Goal: Information Seeking & Learning: Learn about a topic

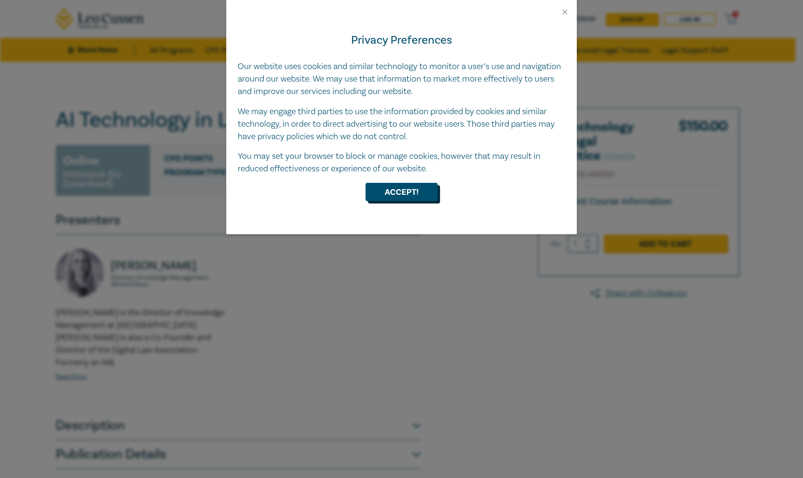
click at [402, 193] on button "Accept!" at bounding box center [402, 192] width 72 height 18
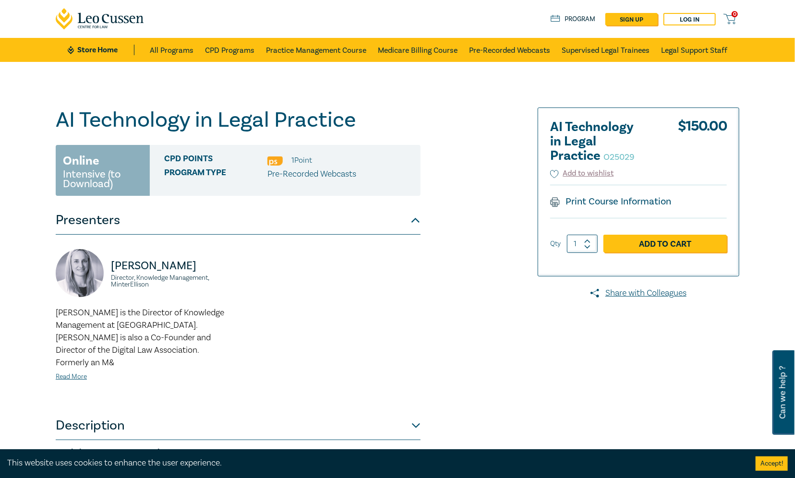
click at [492, 262] on div "AI Technology in Legal Practice O25029 Online Intensive (to Download) CPD Point…" at bounding box center [282, 289] width 464 height 362
click at [711, 21] on link "Log in" at bounding box center [690, 19] width 52 height 12
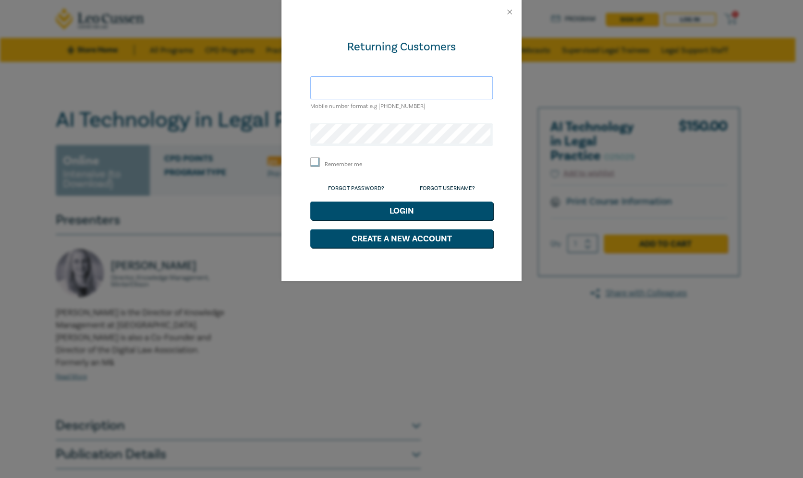
click at [424, 84] on input "text" at bounding box center [401, 87] width 183 height 23
type input "[EMAIL_ADDRESS][DOMAIN_NAME]"
click at [310, 202] on button "Login" at bounding box center [401, 211] width 183 height 18
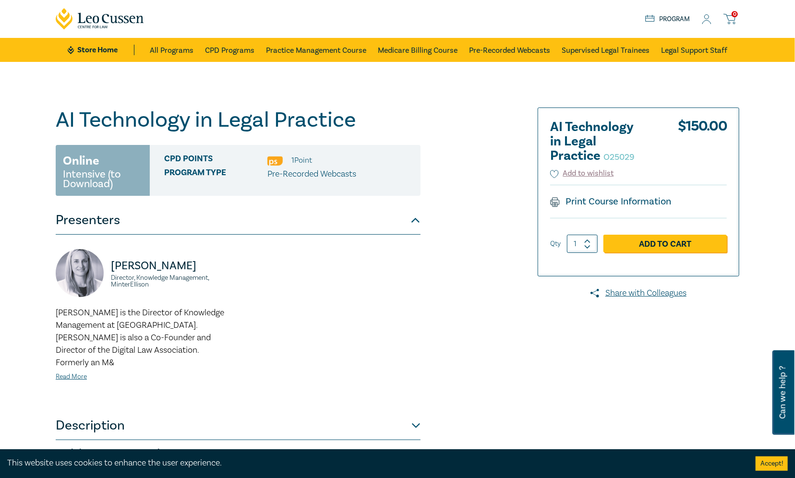
click at [706, 16] on icon at bounding box center [707, 19] width 10 height 10
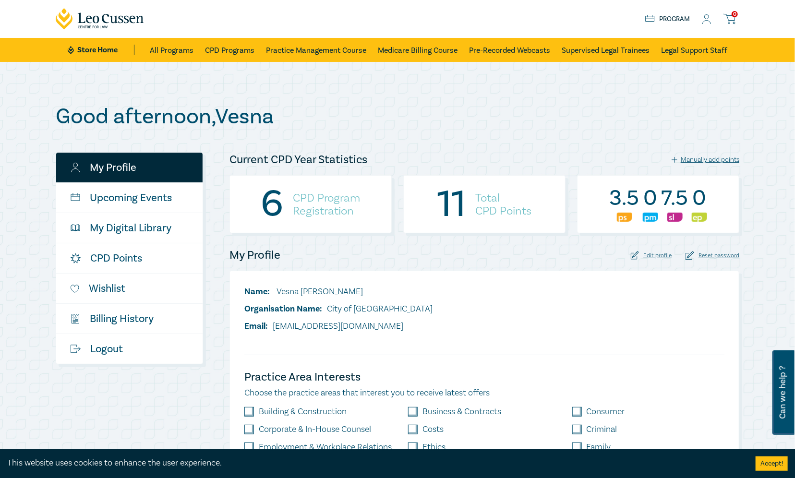
click at [336, 211] on h4 "CPD Program Registration" at bounding box center [327, 205] width 67 height 26
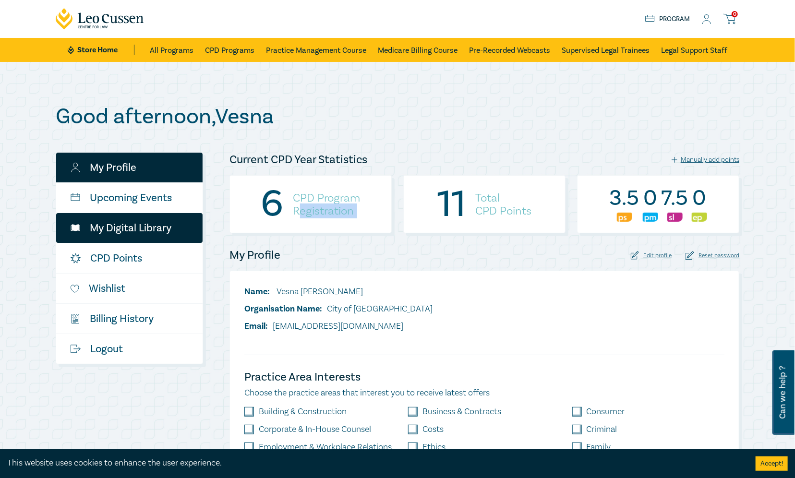
click at [162, 229] on link "My Digital Library" at bounding box center [129, 228] width 147 height 30
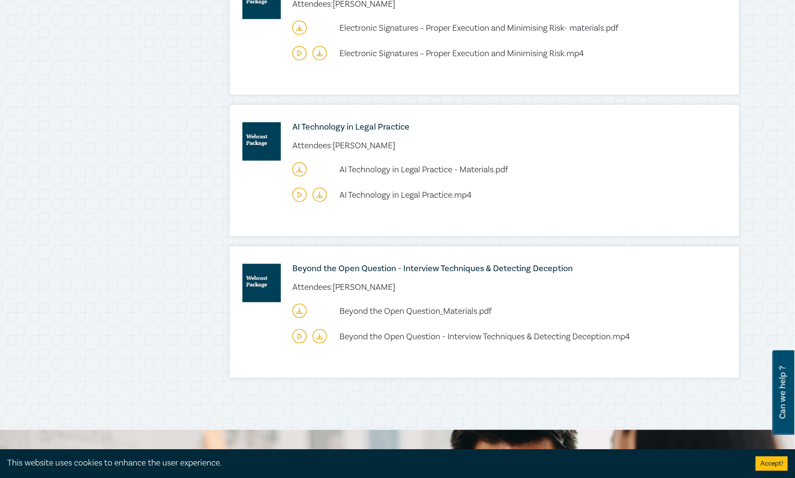
scroll to position [576, 0]
click at [297, 196] on icon at bounding box center [300, 194] width 14 height 14
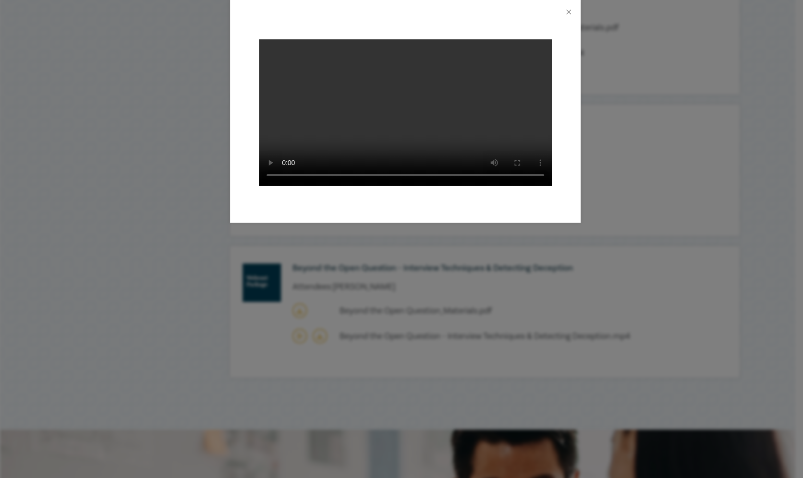
drag, startPoint x: 488, startPoint y: 28, endPoint x: 639, endPoint y: 54, distance: 153.5
click at [639, 54] on div at bounding box center [401, 239] width 803 height 478
click at [688, 85] on div at bounding box center [401, 239] width 803 height 478
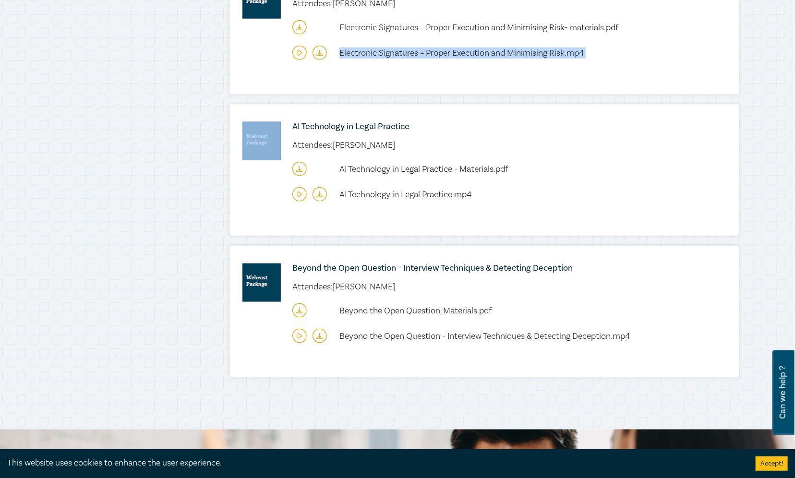
click at [688, 85] on div "Electronic Signatures – Proper Execution and Minimising Risk Attendees: [PERSON…" at bounding box center [484, 28] width 509 height 131
drag, startPoint x: 682, startPoint y: 80, endPoint x: 791, endPoint y: 81, distance: 109.5
click at [430, 51] on span "Electronic Signatures – Proper Execution and Minimising Risk.mp4" at bounding box center [462, 53] width 245 height 11
click at [400, 193] on span "AI Technology in Legal Practice.mp4" at bounding box center [406, 194] width 132 height 11
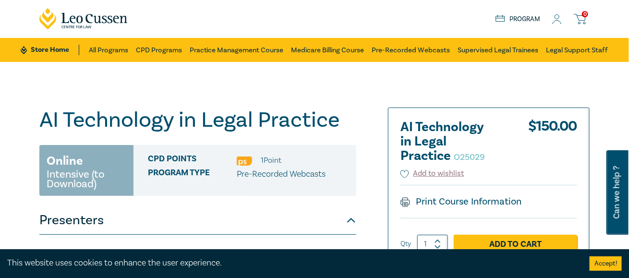
click at [211, 155] on span "CPD Points" at bounding box center [192, 160] width 89 height 12
